Goal: Answer question/provide support: Share knowledge or assist other users

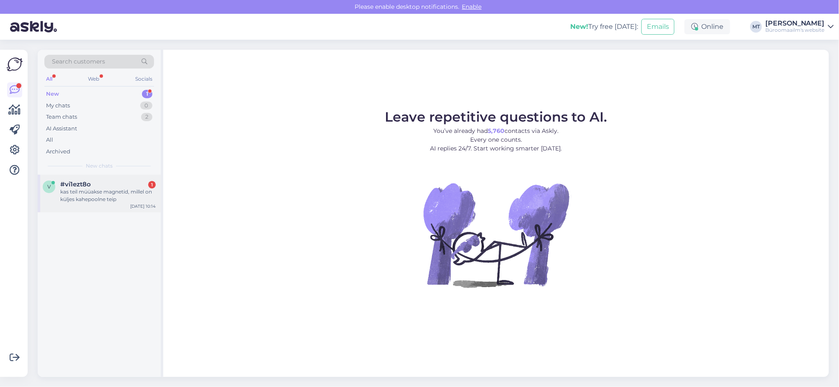
click at [112, 196] on div "kas teil müüakse magnetid, millel on küljes kahepoolne teip" at bounding box center [107, 195] width 95 height 15
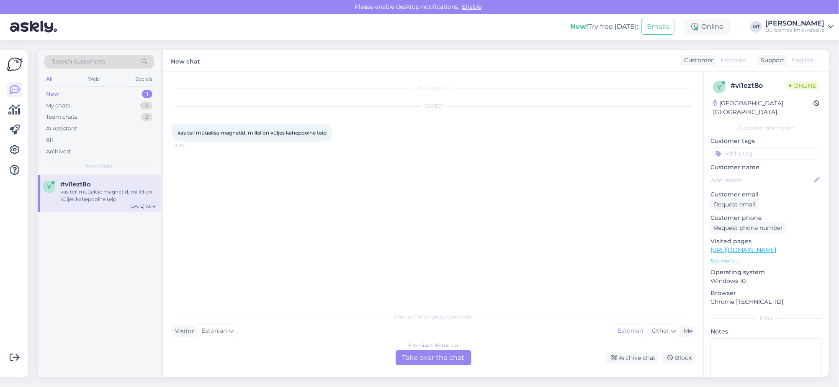
click at [453, 356] on div "Estonian to Estonian Take over the chat" at bounding box center [433, 358] width 76 height 15
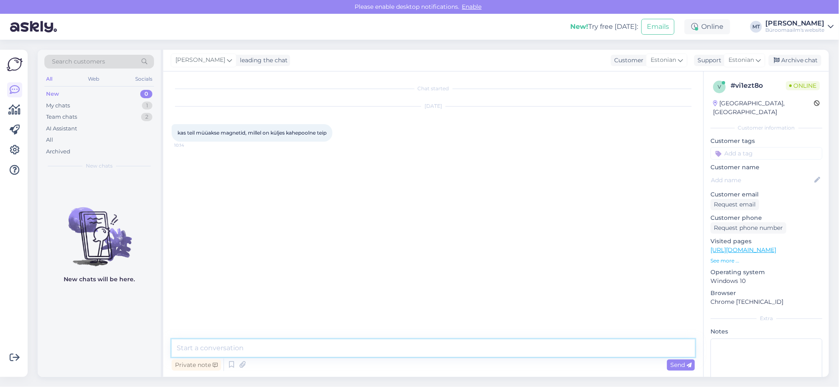
click at [237, 346] on textarea at bounding box center [433, 349] width 523 height 18
type textarea "t"
paste textarea "https://www.byroomaailm.ee/catalogsearch/result/?q=magnetteip"
type textarea "Tere. Müüme magnet teipi https://www.byroomaailm.ee/catalogsearch/result/?q=mag…"
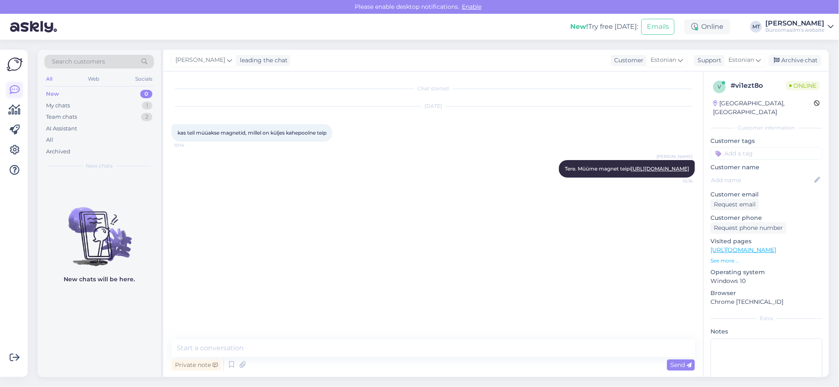
click at [16, 90] on icon at bounding box center [15, 90] width 10 height 10
click at [14, 109] on icon at bounding box center [15, 110] width 12 height 10
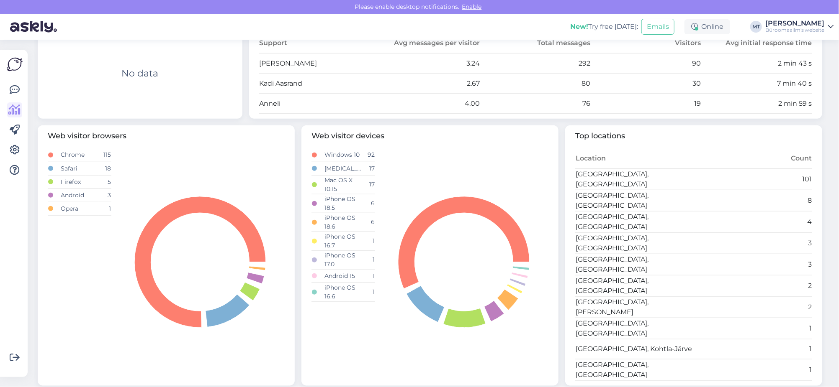
scroll to position [267, 0]
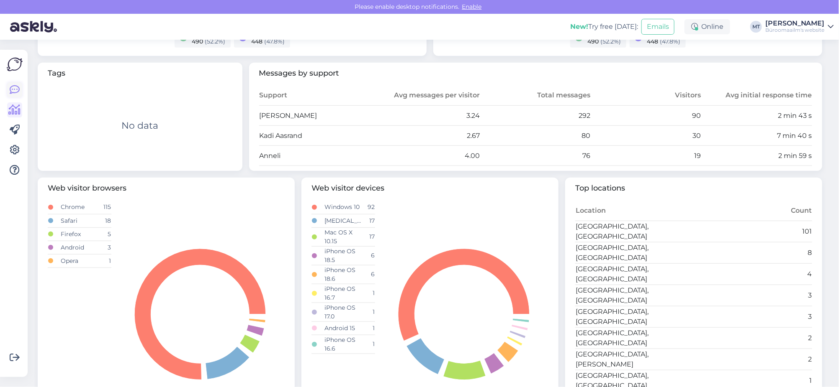
click at [15, 86] on icon at bounding box center [15, 90] width 10 height 10
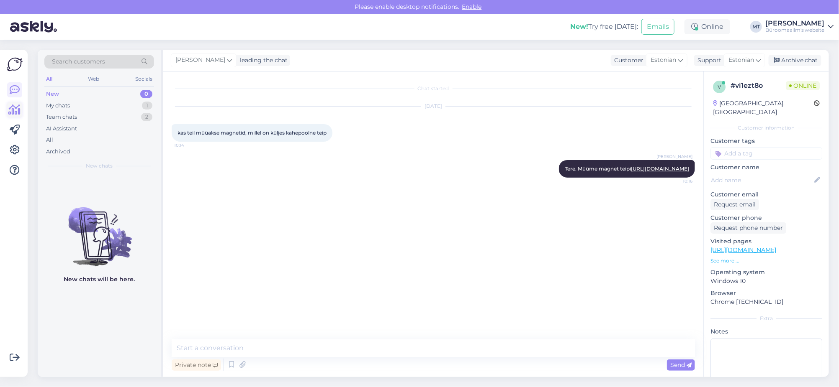
click at [15, 110] on icon at bounding box center [15, 110] width 12 height 10
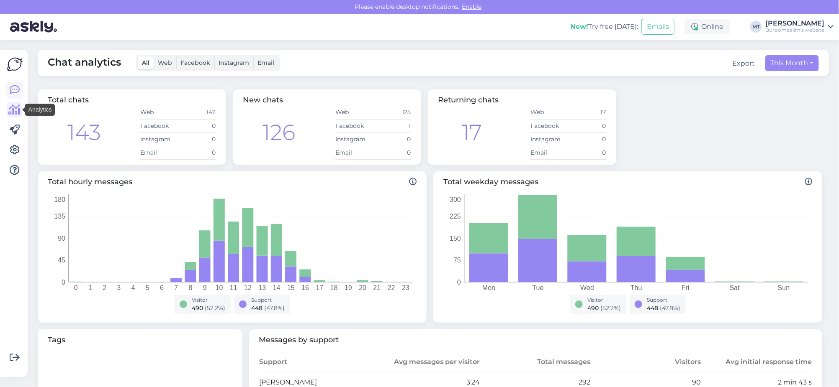
click at [15, 87] on icon at bounding box center [15, 90] width 10 height 10
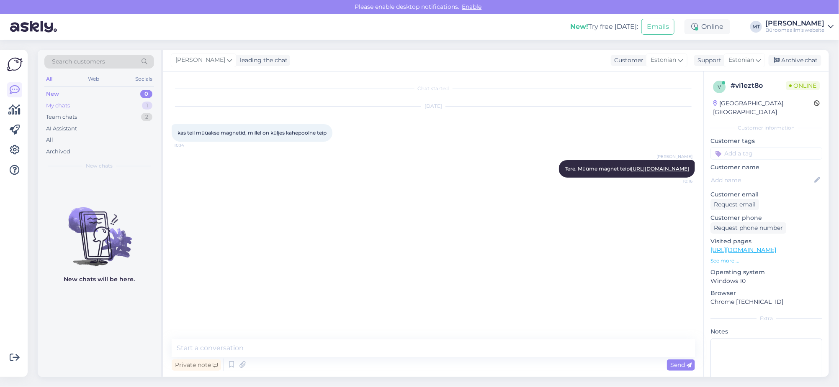
click at [59, 105] on div "My chats" at bounding box center [58, 106] width 24 height 8
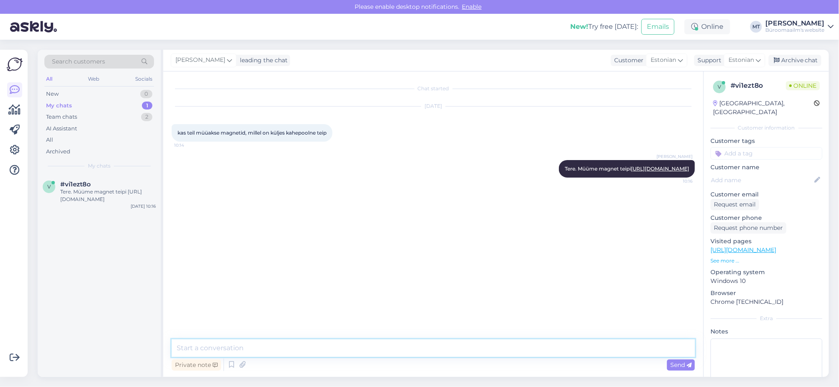
click at [247, 345] on textarea at bounding box center [433, 349] width 523 height 18
type textarea "M"
type textarea "Aitäh."
click at [799, 60] on div "Archive chat" at bounding box center [794, 60] width 53 height 11
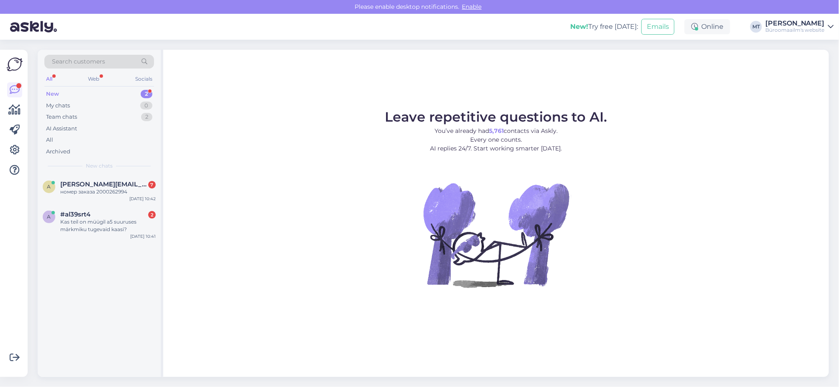
click at [52, 91] on div "New" at bounding box center [52, 94] width 13 height 8
click at [78, 187] on span "anna.alasoo@itab.com" at bounding box center [103, 185] width 87 height 8
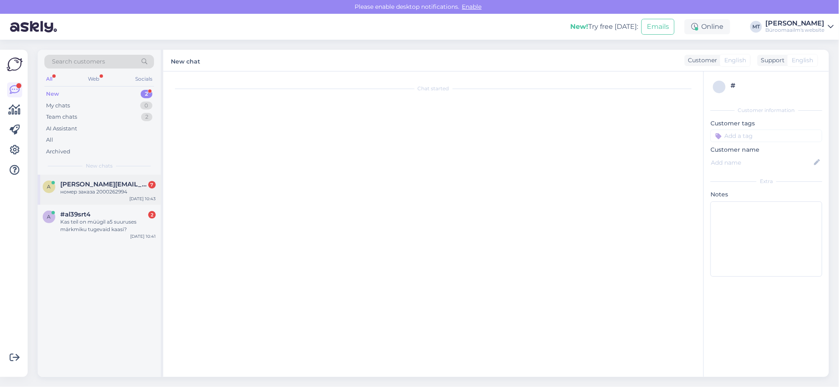
scroll to position [367, 0]
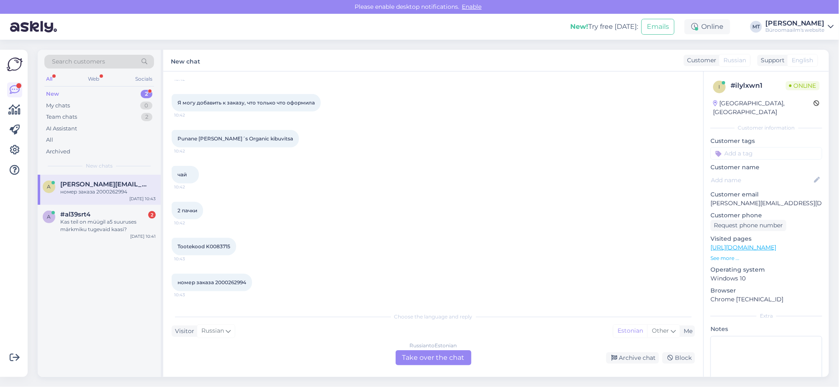
click at [237, 283] on span "номер заказа 2000262994" at bounding box center [211, 283] width 69 height 6
click at [422, 356] on div "Russian to Estonian Take over the chat" at bounding box center [433, 358] width 76 height 15
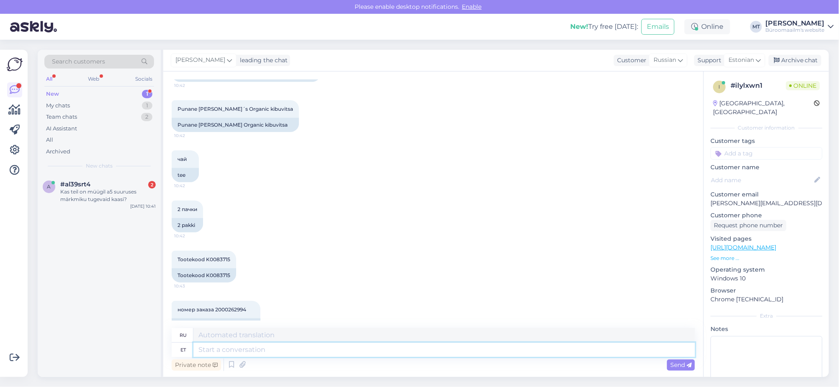
click at [225, 350] on textarea at bounding box center [443, 350] width 501 height 14
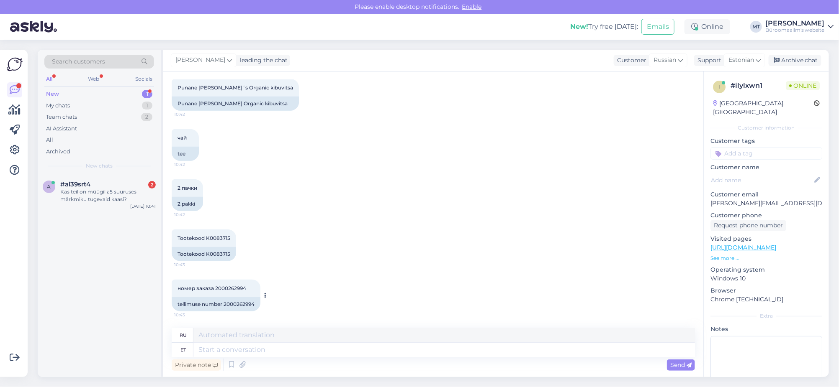
click at [242, 301] on div "tellimuse number 2000262994" at bounding box center [216, 305] width 89 height 14
copy div "2000262994"
click at [214, 255] on div "Tootekood K0083715" at bounding box center [204, 254] width 64 height 14
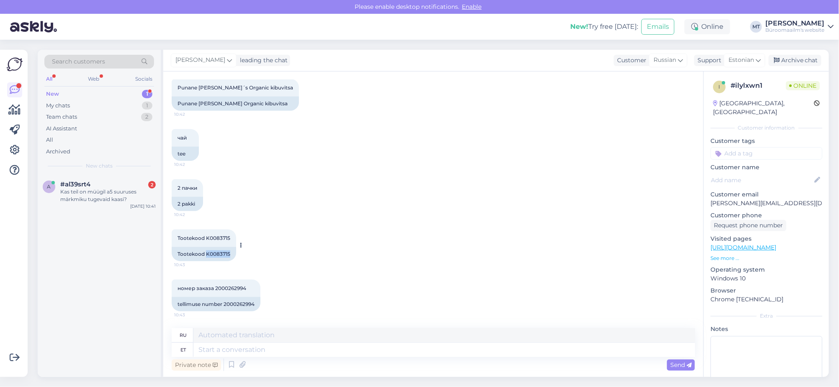
copy div "K0083715"
click at [212, 349] on textarea at bounding box center [443, 350] width 501 height 14
type textarea "Tere."
type textarea "Привет."
type textarea "Tere. Saan"
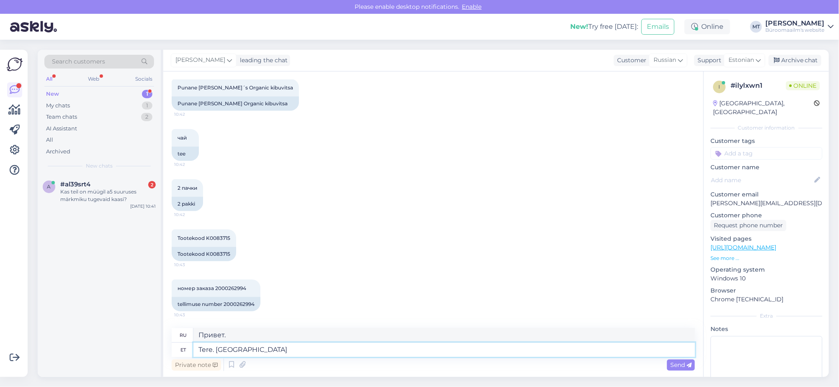
type textarea "Привет. Могу."
type textarea "Tere. Saan juurde"
type textarea "Привет. Я могу присоединиться."
type textarea "Tere. Saan juurde lisada, k"
type textarea "Здравствуйте. Могу ли я добавить,"
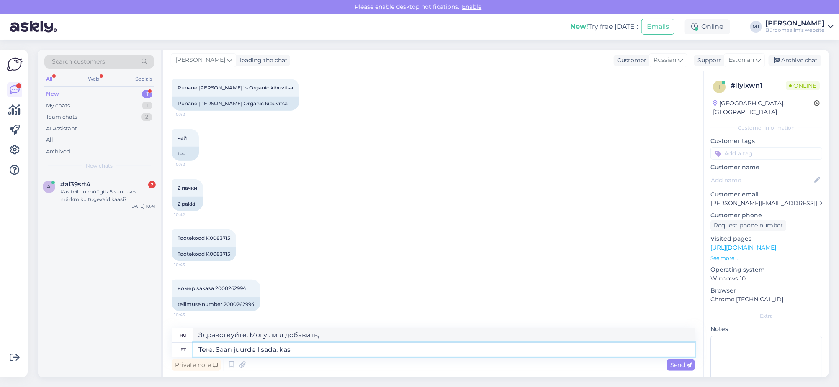
type textarea "Tere. Saan juurde lisada, kas"
type textarea "Здравствуйте. Могу ли я что-то добавить?"
type textarea "Tere. Saan juurde lisada, kas 1tk"
type textarea "Здравствуйте. Можно добавить ещё 1?"
type textarea "Tere. Saan juurde lisada, kas 1tk ?"
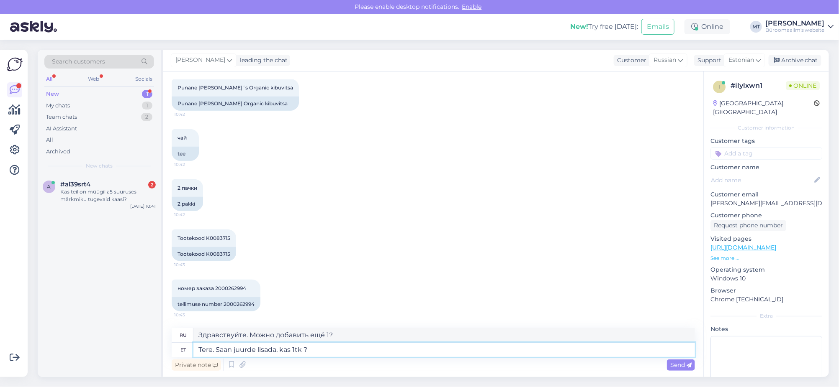
type textarea "Здравствуйте. Можно ещё одно добавить, пожалуйста?"
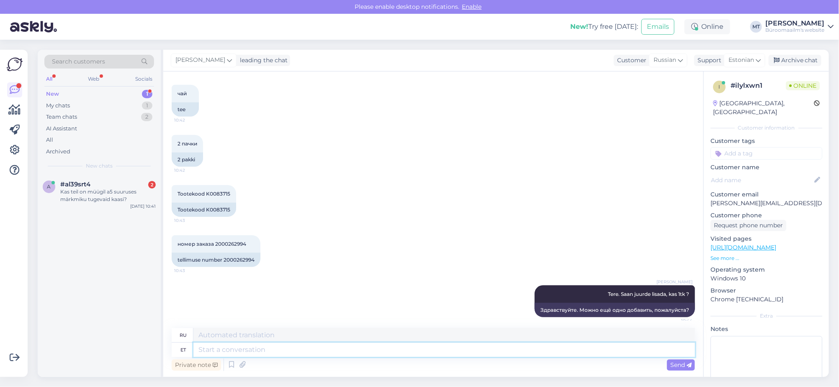
scroll to position [496, 0]
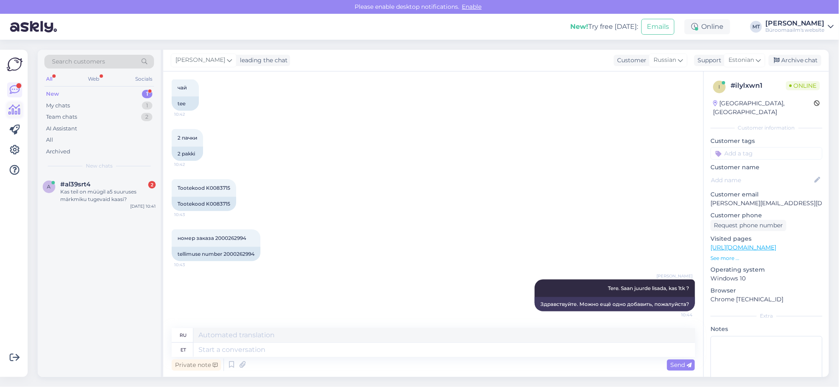
click at [16, 108] on icon at bounding box center [15, 110] width 12 height 10
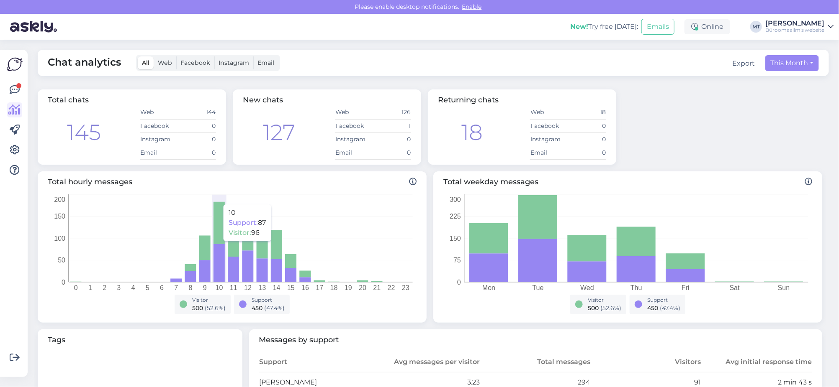
scroll to position [209, 0]
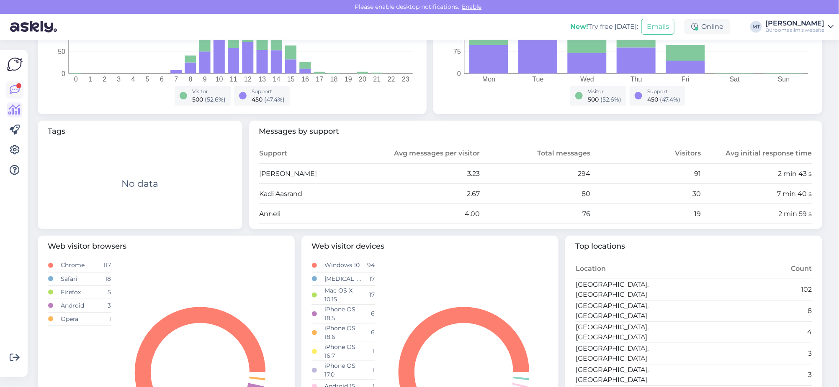
click at [11, 90] on icon at bounding box center [15, 90] width 10 height 10
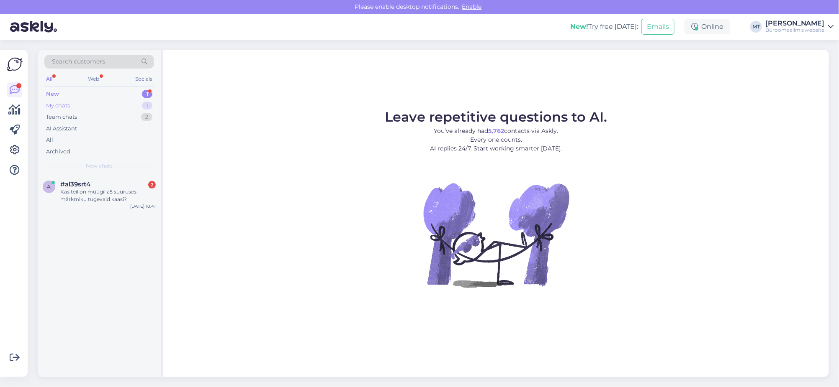
click at [53, 107] on div "My chats" at bounding box center [58, 106] width 24 height 8
click at [66, 184] on span "anna.alasoo@itab.com" at bounding box center [103, 185] width 87 height 8
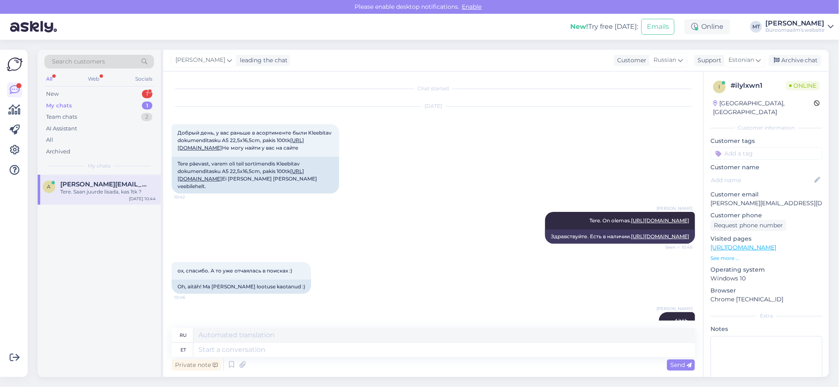
scroll to position [496, 0]
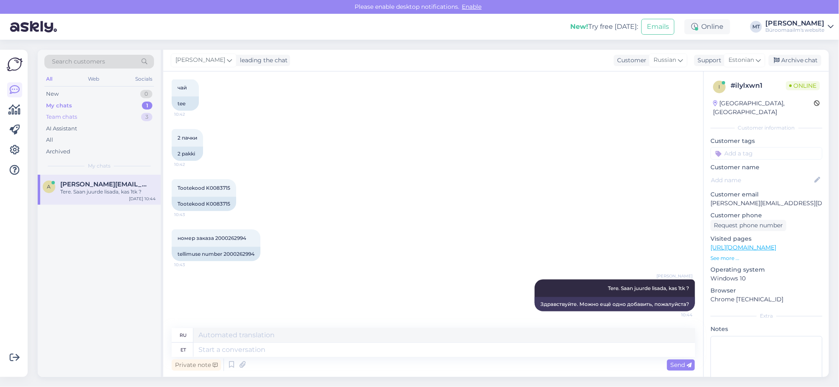
click at [56, 116] on div "Team chats" at bounding box center [61, 117] width 31 height 8
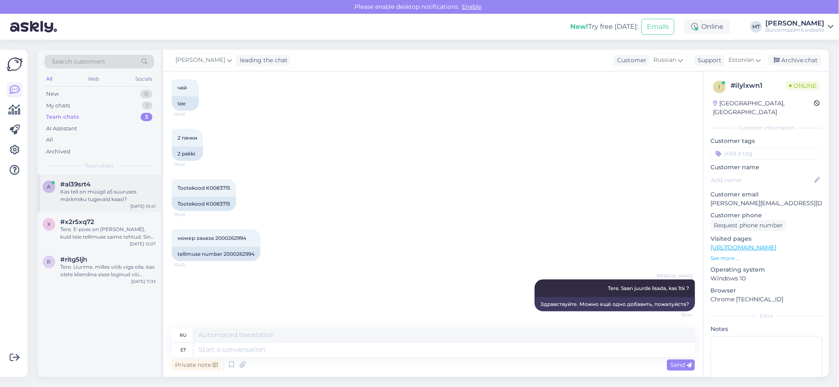
click at [81, 190] on div "Kas teil on müügil a5 suuruses märkmiku tugevaid kaasi?" at bounding box center [107, 195] width 95 height 15
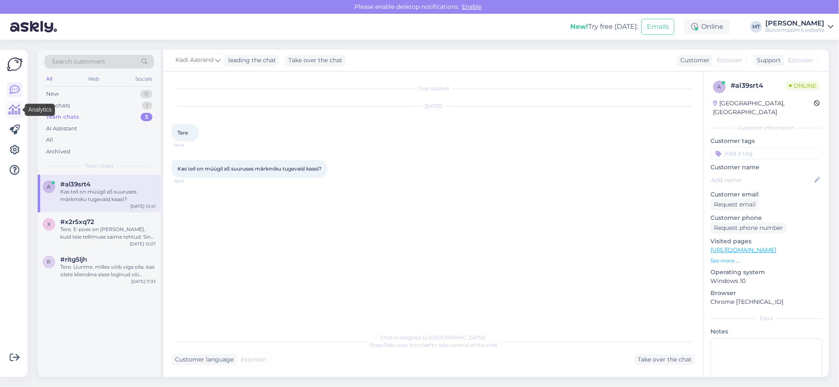
click at [13, 108] on icon at bounding box center [15, 110] width 12 height 10
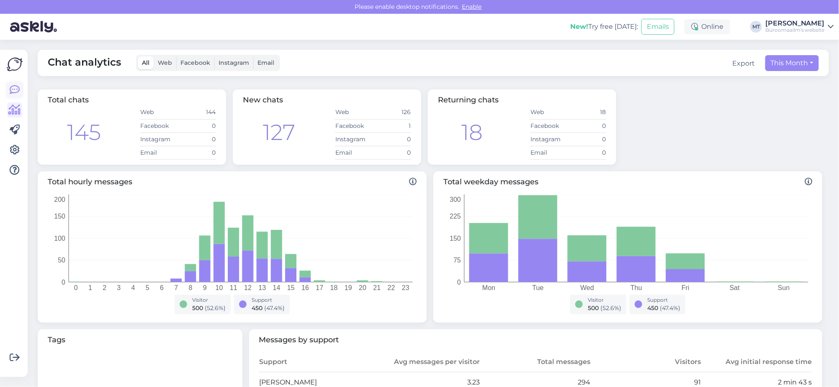
click at [11, 89] on icon at bounding box center [15, 90] width 10 height 10
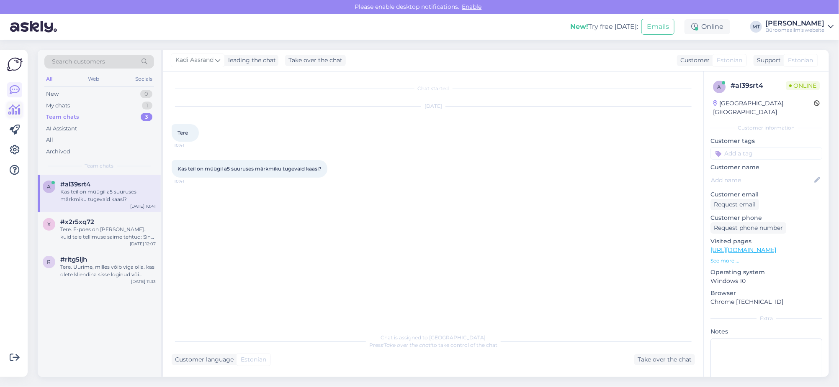
click at [14, 110] on icon at bounding box center [15, 110] width 12 height 10
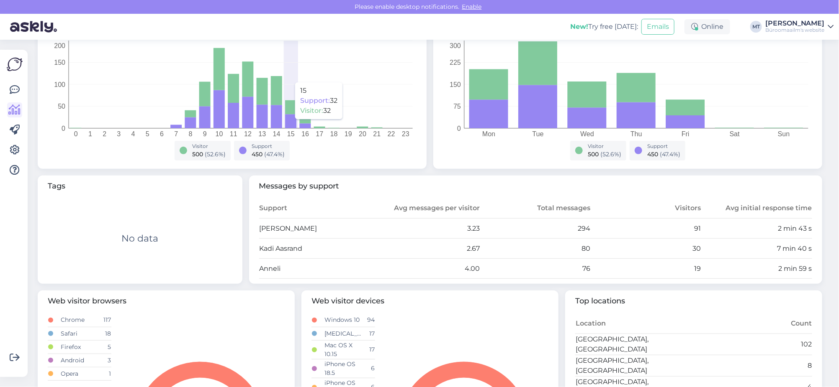
scroll to position [156, 0]
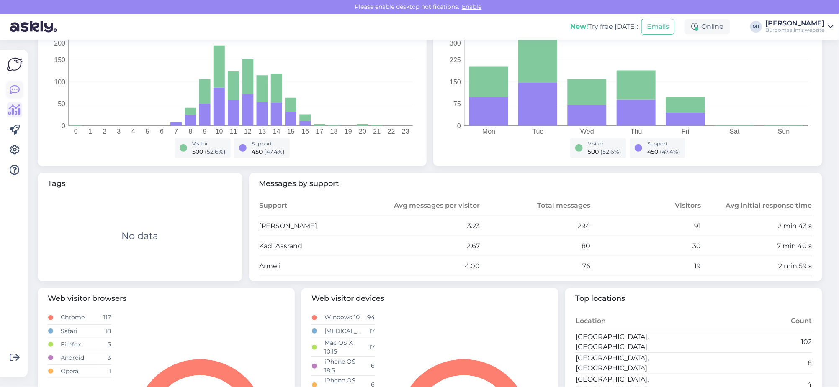
click at [14, 88] on icon at bounding box center [15, 90] width 10 height 10
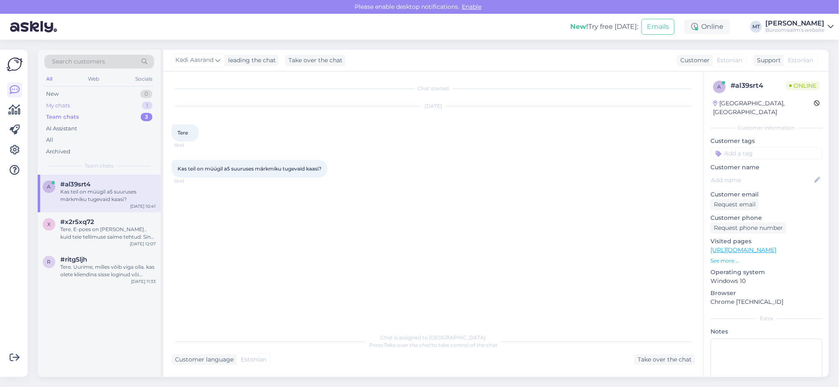
click at [50, 106] on div "My chats" at bounding box center [58, 106] width 24 height 8
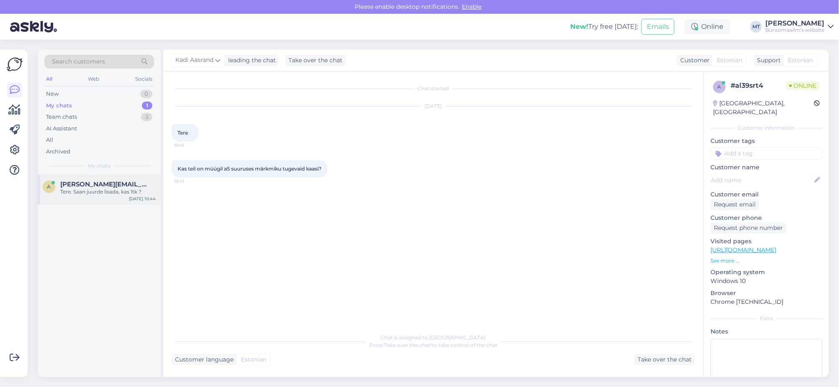
click at [75, 194] on div "Tere. Saan juurde lisada, kas 1tk ?" at bounding box center [107, 192] width 95 height 8
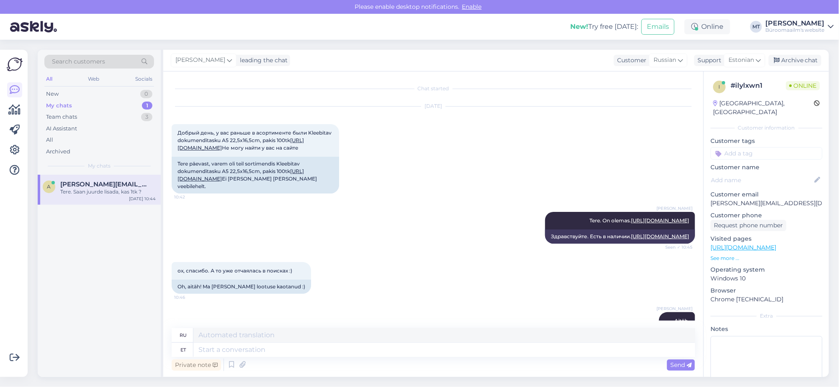
scroll to position [496, 0]
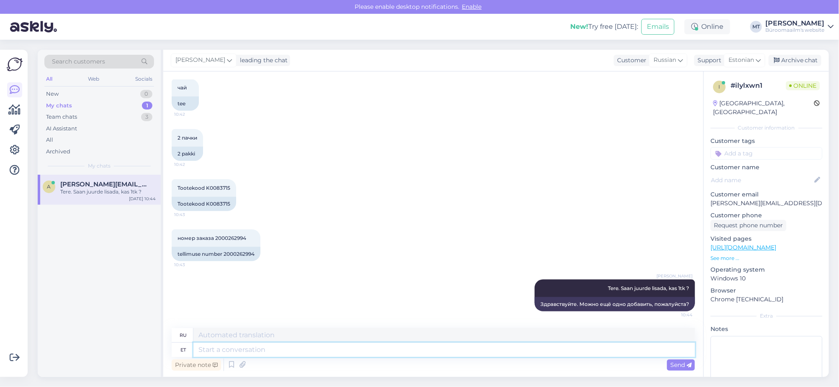
click at [233, 346] on textarea at bounding box center [443, 350] width 501 height 14
type textarea "Lisatud"
type textarea "Добавлен"
type textarea "Lisatud 2 p"
type textarea "Добавлено 2"
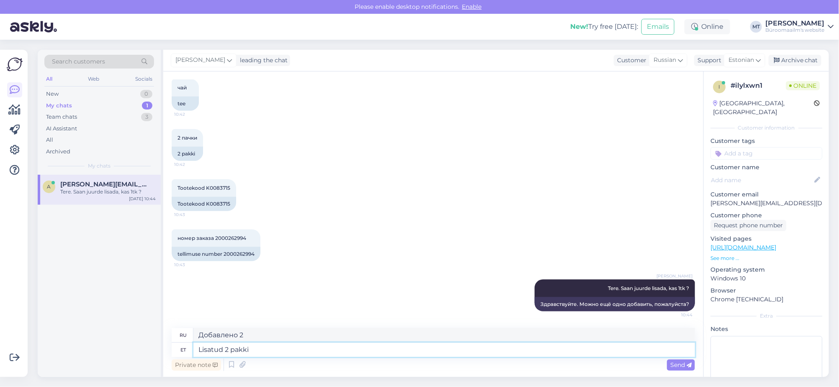
type textarea "Lisatud 2 pakki."
type textarea "Добавлено 2 пакета."
type textarea "Lisatud 2 pakki."
click at [678, 364] on span "Send" at bounding box center [680, 366] width 21 height 8
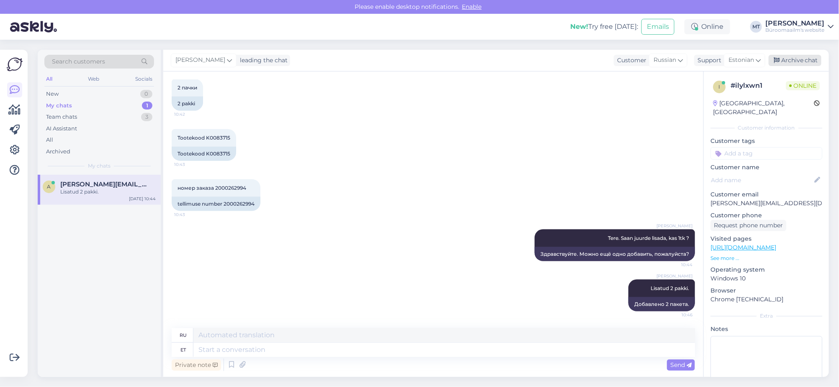
click at [801, 57] on div "Archive chat" at bounding box center [794, 60] width 53 height 11
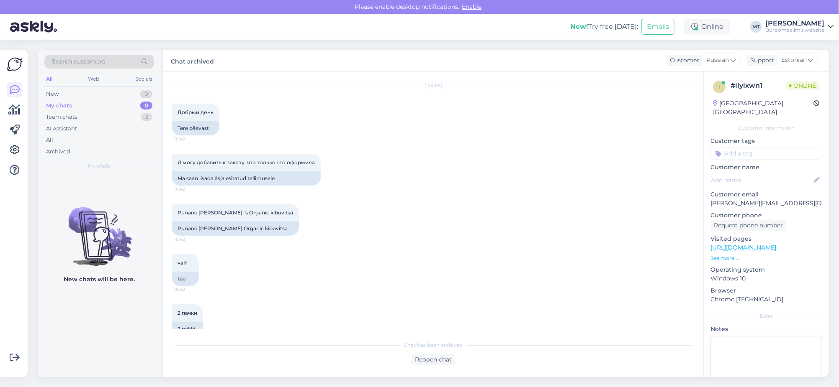
scroll to position [538, 0]
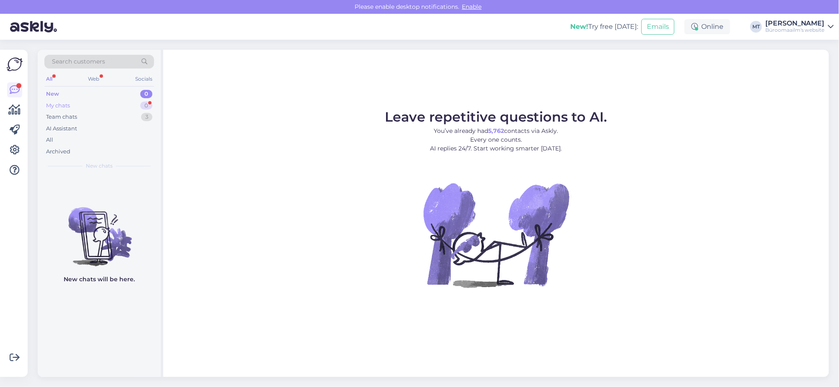
click at [54, 105] on div "My chats" at bounding box center [58, 106] width 24 height 8
click at [56, 115] on div "Team chats" at bounding box center [61, 117] width 31 height 8
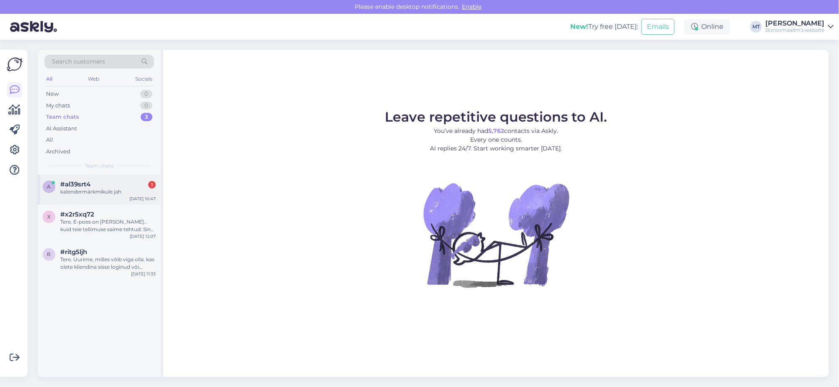
click at [77, 195] on div "kalendermärkmikule jah" at bounding box center [107, 192] width 95 height 8
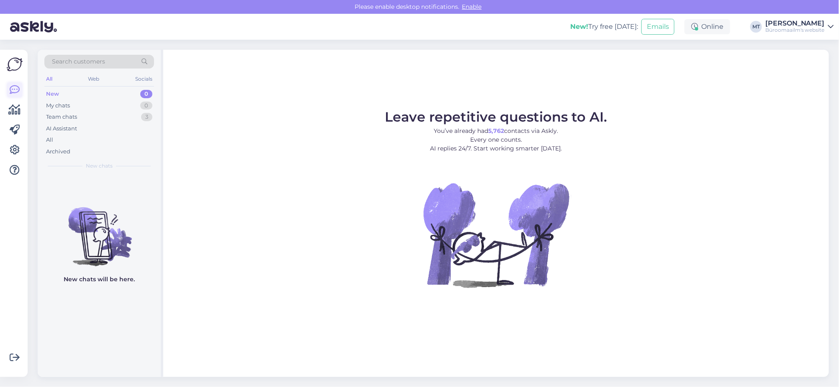
click at [14, 94] on icon at bounding box center [15, 90] width 10 height 10
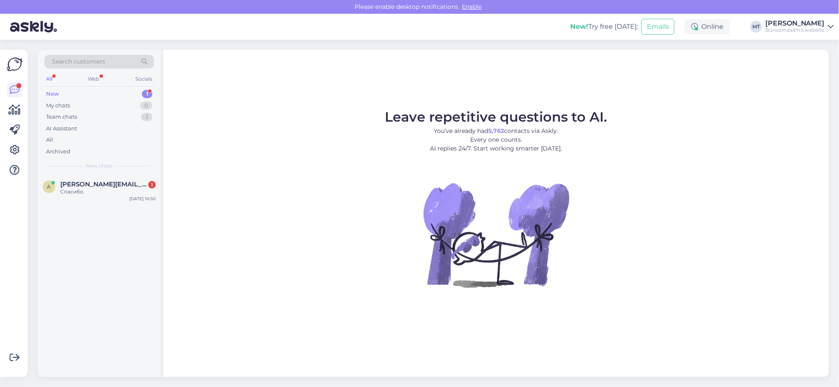
click at [47, 91] on div "New" at bounding box center [52, 94] width 13 height 8
click at [65, 183] on span "[PERSON_NAME][EMAIL_ADDRESS][DOMAIN_NAME]" at bounding box center [103, 185] width 87 height 8
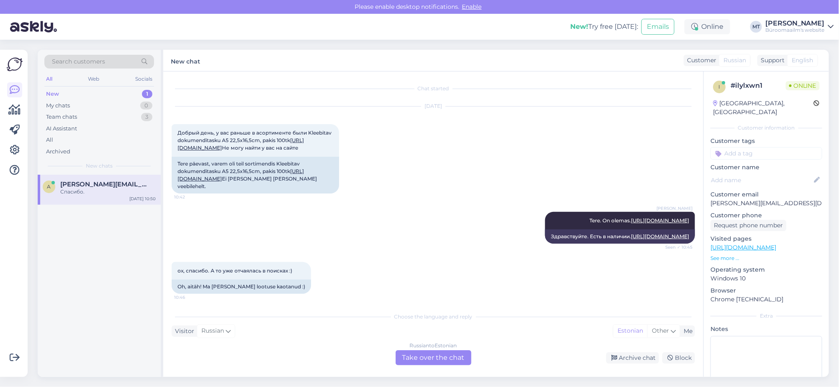
scroll to position [603, 0]
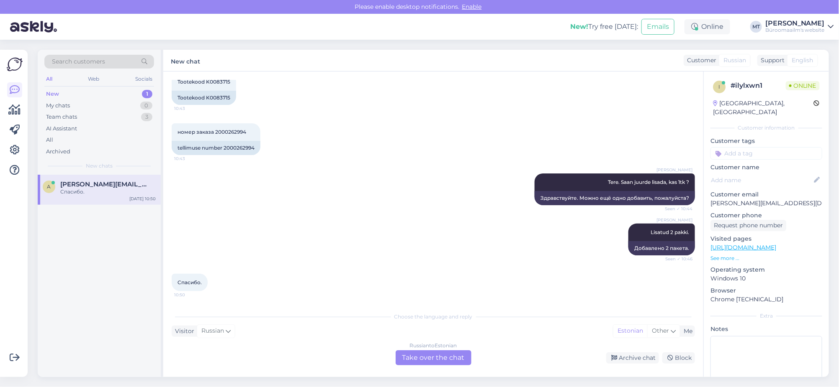
click at [441, 359] on div "Russian to Estonian Take over the chat" at bounding box center [433, 358] width 76 height 15
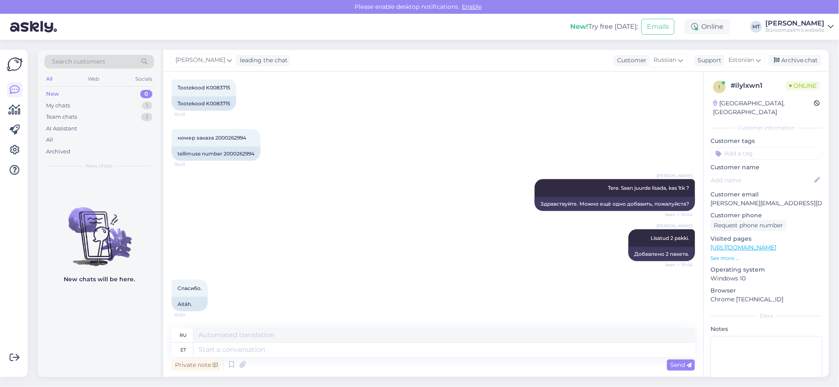
scroll to position [597, 0]
click at [239, 351] on textarea at bounding box center [443, 350] width 501 height 14
type textarea "Aitäh."
type textarea "Спасибо."
type textarea "Aitäh."
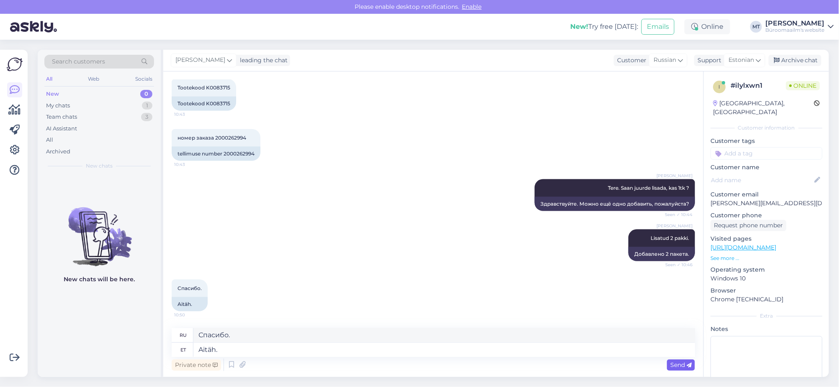
click at [677, 366] on span "Send" at bounding box center [680, 366] width 21 height 8
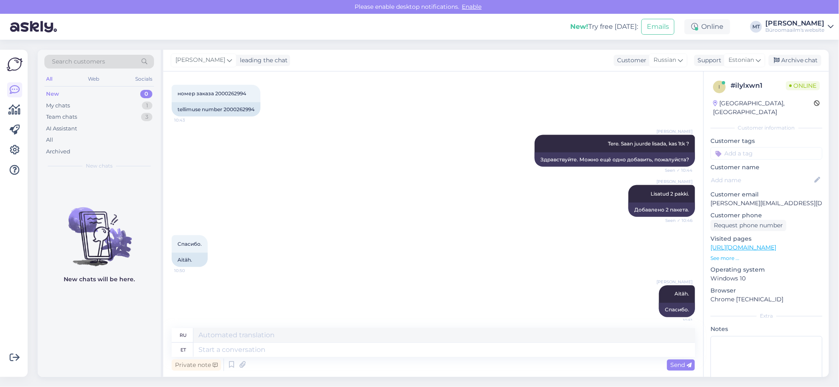
scroll to position [647, 0]
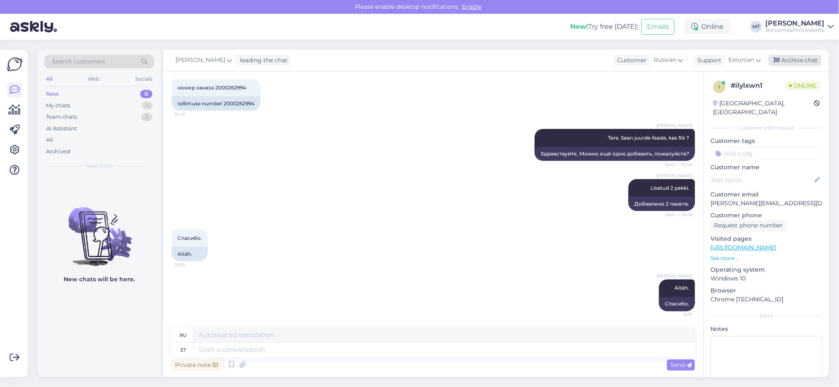
click at [809, 57] on div "Archive chat" at bounding box center [794, 60] width 53 height 11
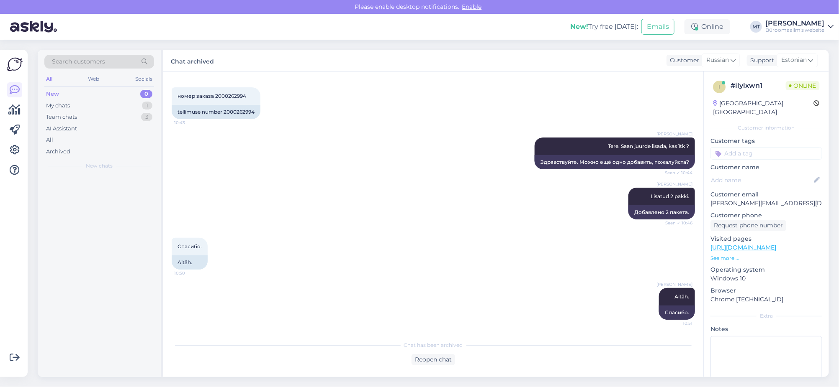
scroll to position [639, 0]
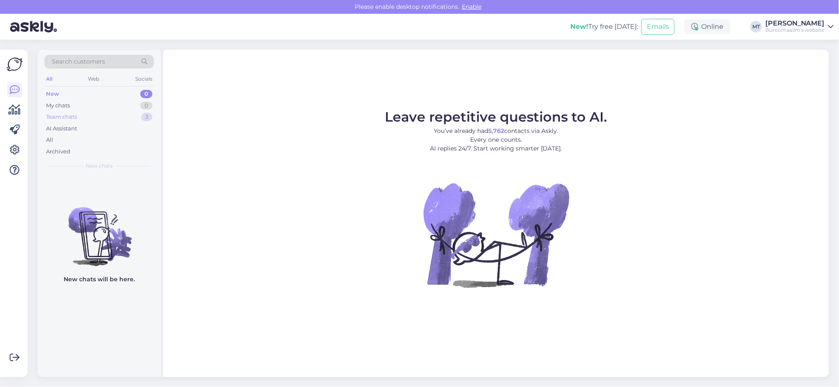
click at [63, 116] on div "Team chats" at bounding box center [61, 117] width 31 height 8
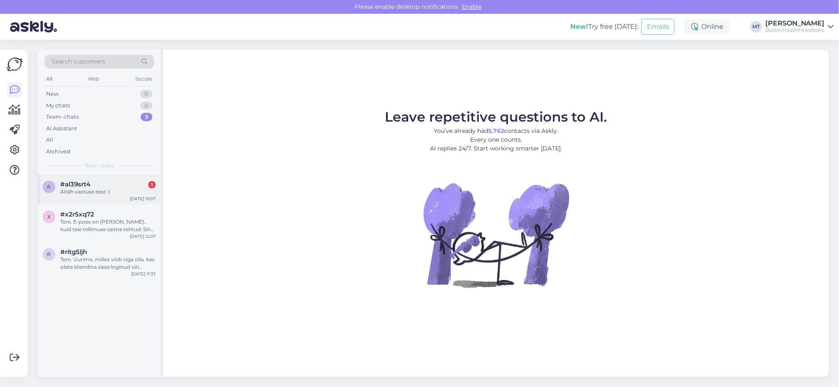
click at [83, 188] on div "Aitäh vastuse eest :)" at bounding box center [107, 192] width 95 height 8
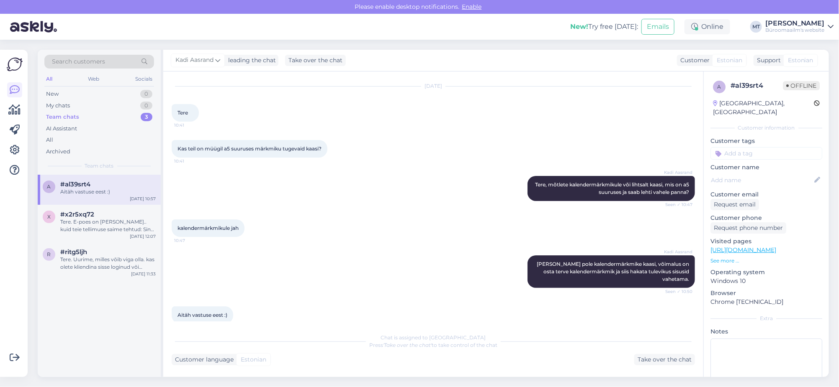
scroll to position [31, 0]
